Goal: Browse casually

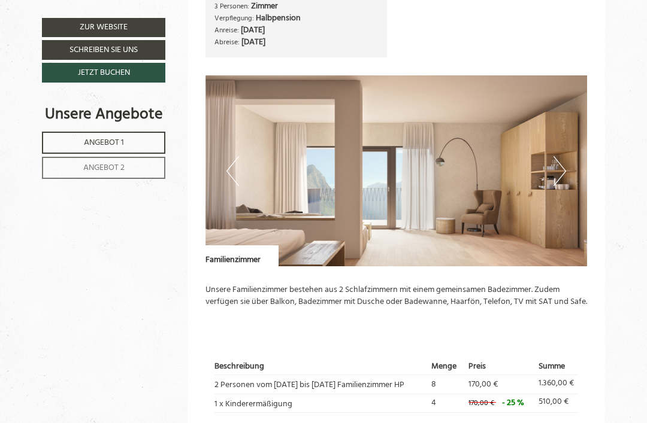
scroll to position [1272, 0]
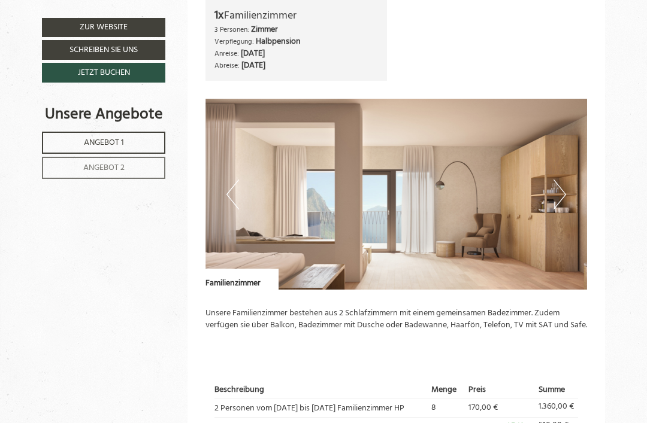
click at [560, 180] on button "Next" at bounding box center [559, 195] width 13 height 30
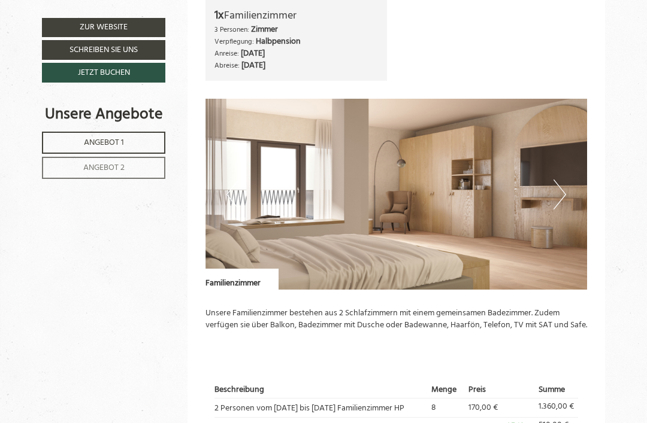
click at [562, 180] on button "Next" at bounding box center [559, 195] width 13 height 30
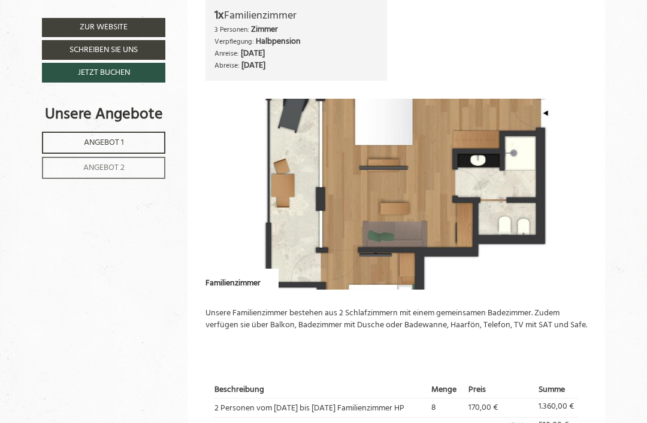
click at [564, 180] on button "Next" at bounding box center [559, 195] width 13 height 30
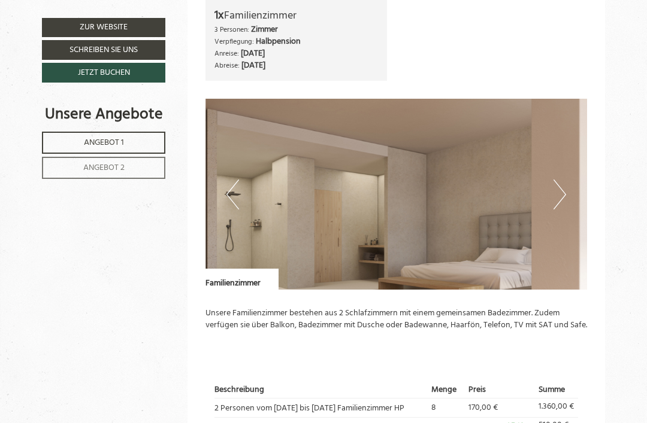
click at [567, 172] on img at bounding box center [396, 194] width 382 height 191
click at [553, 180] on button "Next" at bounding box center [559, 195] width 13 height 30
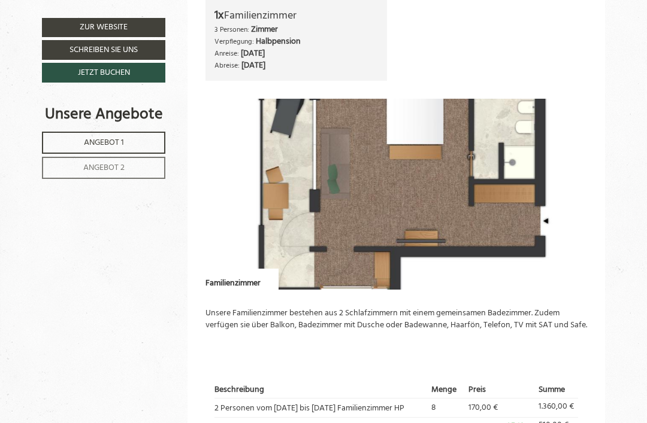
click at [537, 163] on img at bounding box center [396, 194] width 382 height 191
click at [568, 175] on img at bounding box center [396, 194] width 382 height 191
click at [554, 165] on img at bounding box center [396, 194] width 382 height 191
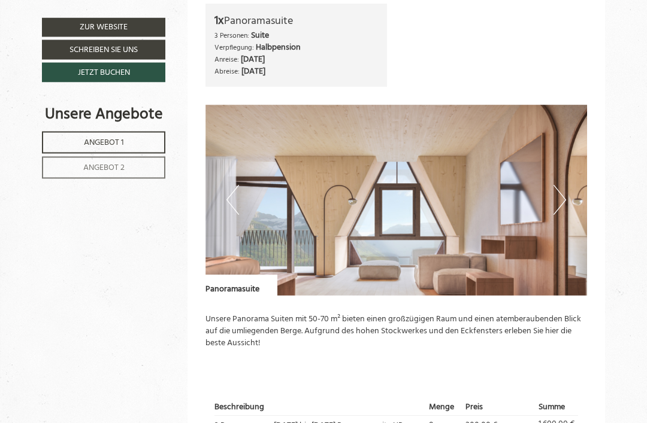
scroll to position [597, 0]
click at [560, 192] on button "Next" at bounding box center [559, 200] width 13 height 30
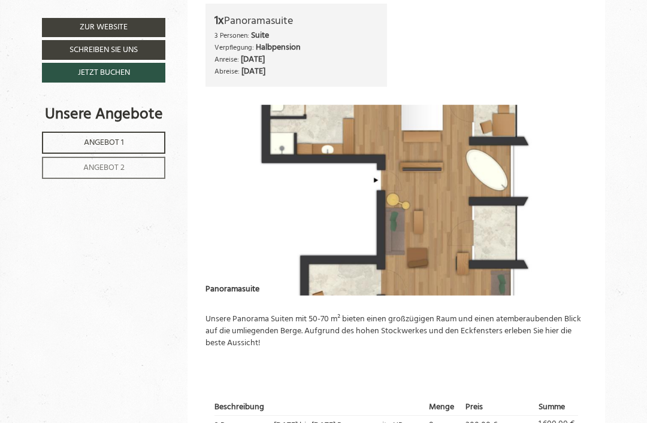
click at [560, 190] on button "Next" at bounding box center [559, 200] width 13 height 30
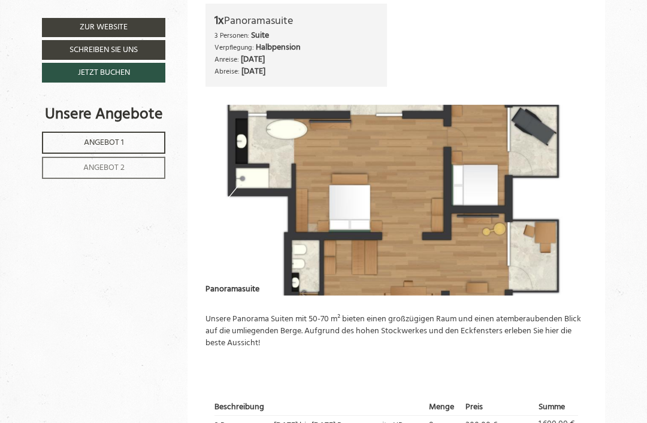
click at [551, 190] on img at bounding box center [396, 200] width 382 height 191
click at [219, 190] on img at bounding box center [396, 200] width 382 height 191
click at [229, 179] on img at bounding box center [396, 200] width 382 height 191
click at [237, 186] on button "Previous" at bounding box center [232, 200] width 13 height 30
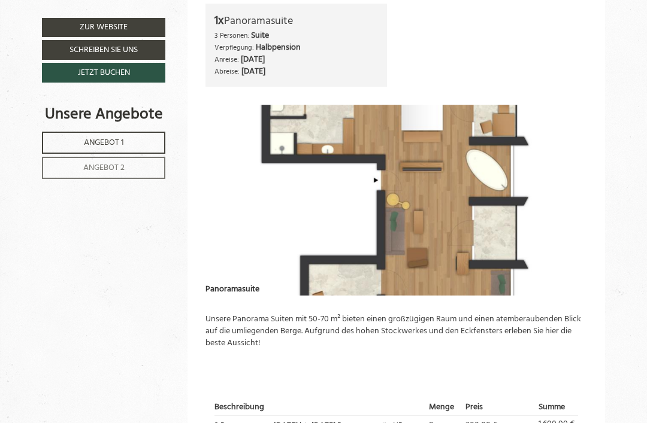
click at [234, 185] on button "Previous" at bounding box center [232, 200] width 13 height 30
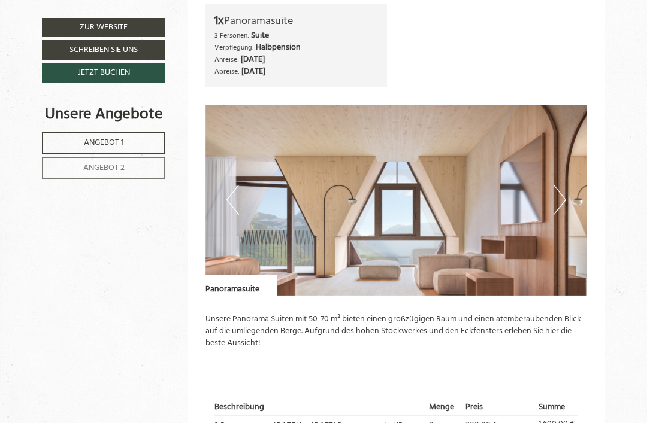
click at [241, 195] on img at bounding box center [396, 200] width 382 height 191
click at [237, 190] on button "Previous" at bounding box center [232, 200] width 13 height 30
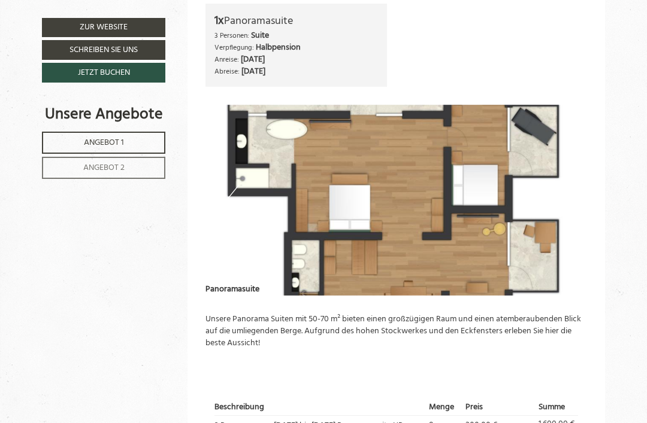
click at [240, 185] on img at bounding box center [396, 200] width 382 height 191
click at [557, 198] on button "Next" at bounding box center [559, 200] width 13 height 30
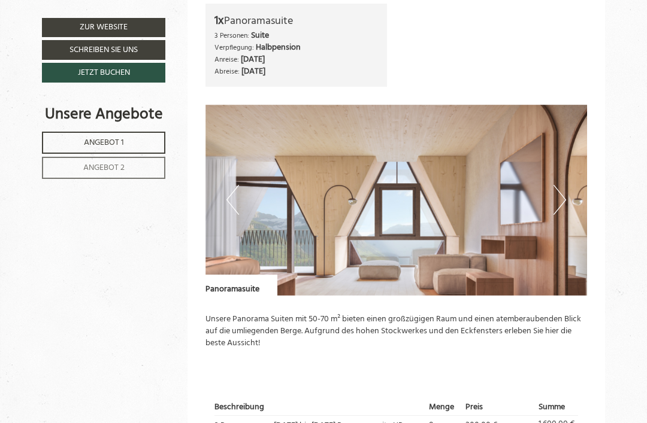
click at [557, 202] on button "Next" at bounding box center [559, 200] width 13 height 30
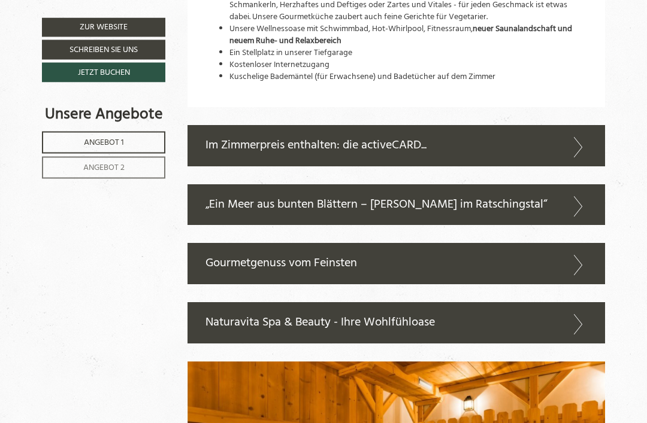
scroll to position [2012, 0]
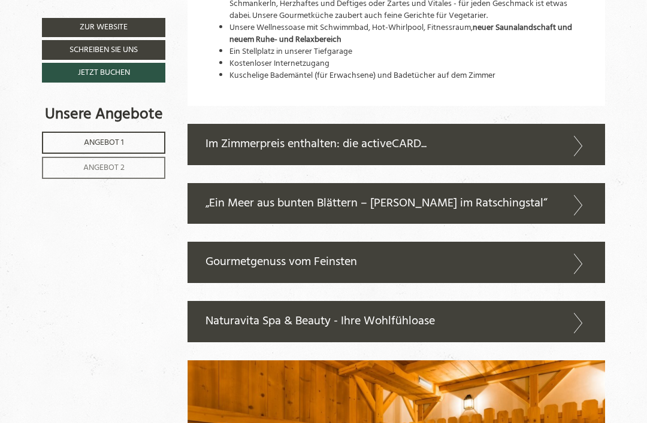
click at [581, 141] on icon at bounding box center [578, 146] width 17 height 20
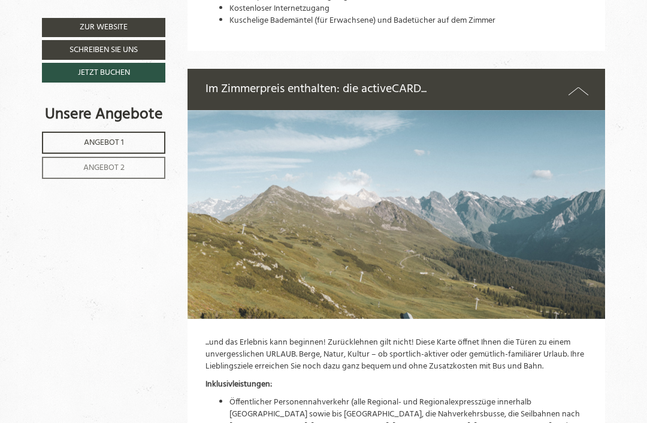
scroll to position [2028, 0]
